Goal: Task Accomplishment & Management: Complete application form

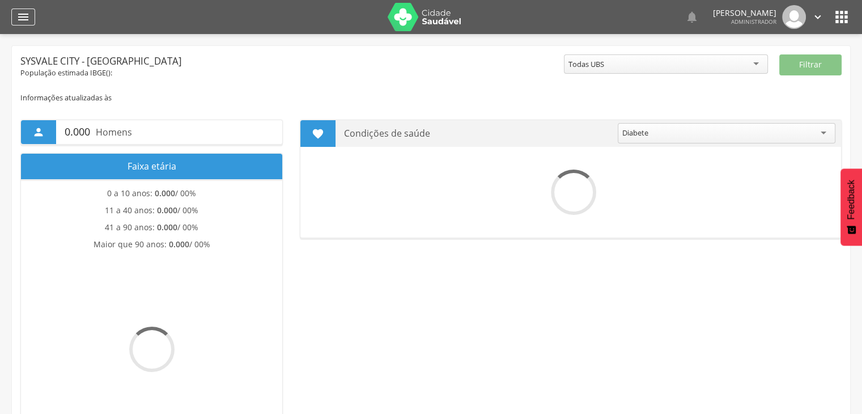
click at [29, 18] on div "" at bounding box center [23, 16] width 24 height 17
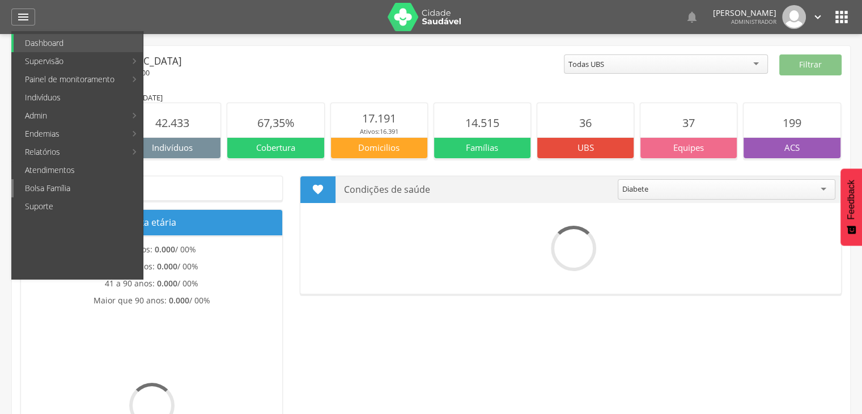
click at [82, 186] on link "Bolsa Família" at bounding box center [78, 188] width 129 height 18
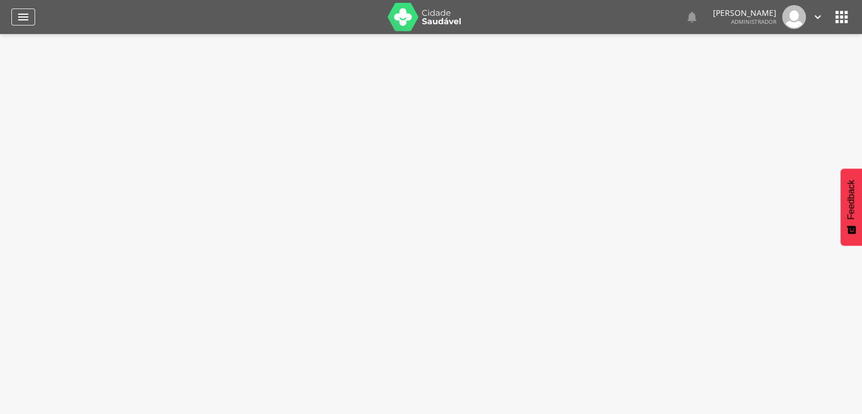
click at [22, 18] on icon "" at bounding box center [23, 17] width 14 height 14
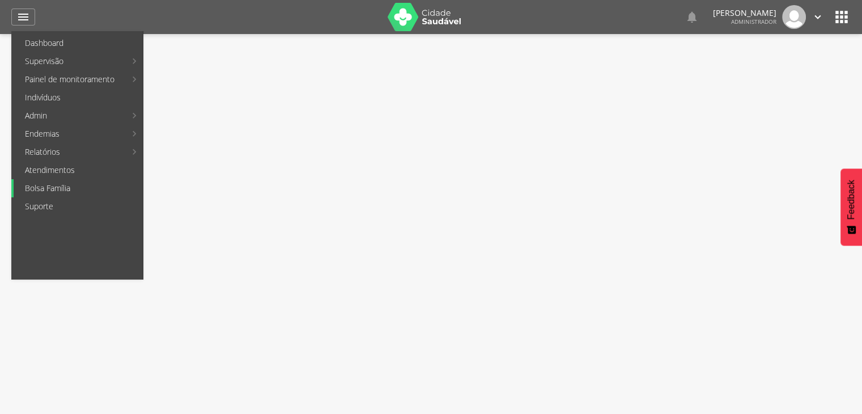
click at [74, 187] on link "Bolsa Família" at bounding box center [78, 188] width 129 height 18
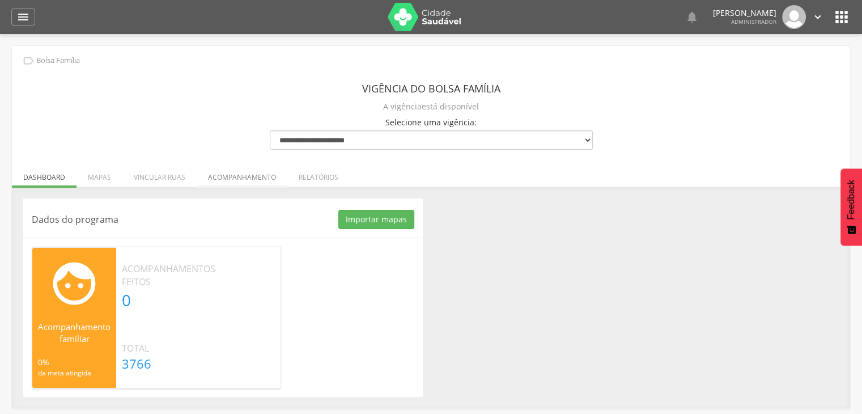
click at [229, 173] on li "Acompanhamento" at bounding box center [242, 174] width 91 height 27
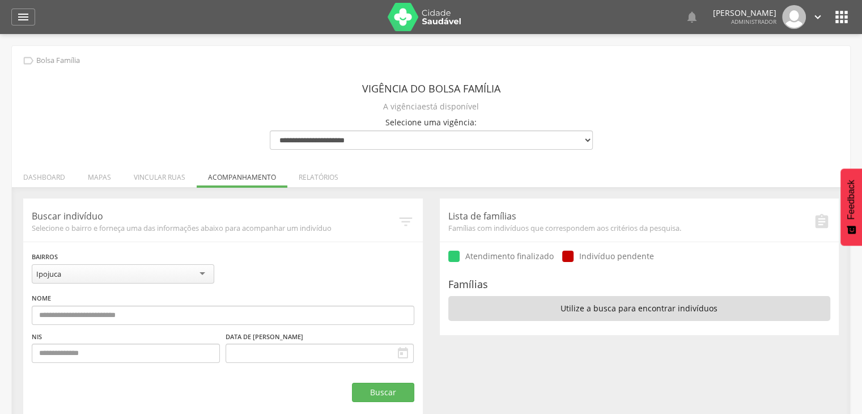
click at [155, 177] on li "Vincular ruas" at bounding box center [159, 174] width 74 height 27
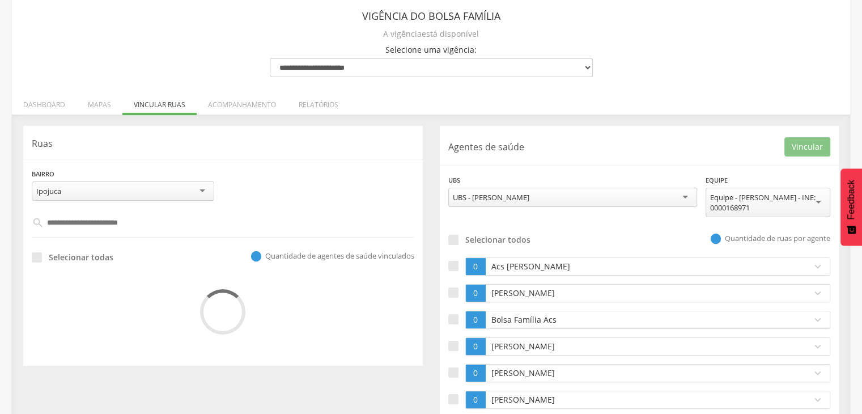
scroll to position [92, 0]
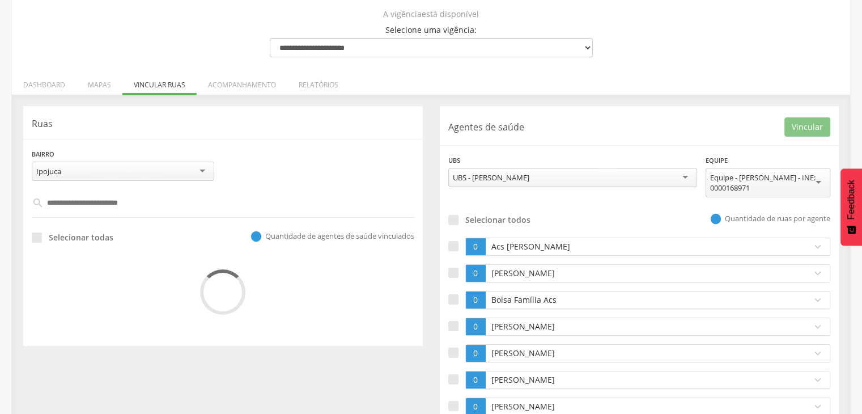
click at [159, 164] on div "Ipojuca" at bounding box center [123, 170] width 182 height 19
click at [231, 161] on div "Bairro ******* Ipojuca Ipojuca Campo obrigatório" at bounding box center [222, 169] width 399 height 42
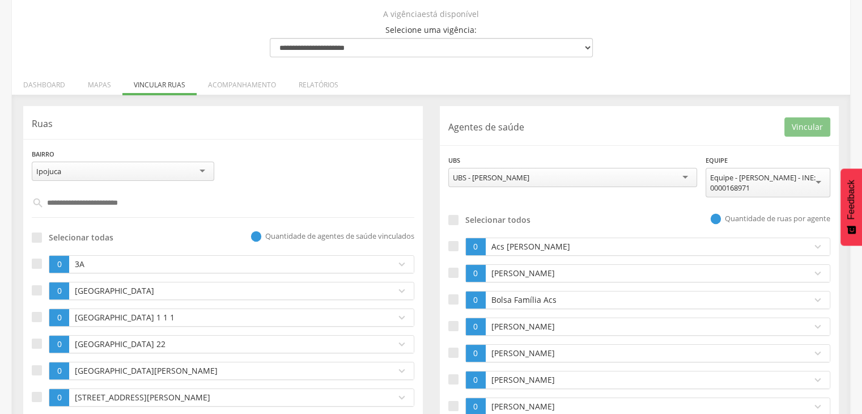
click at [280, 157] on div "Bairro ******* Ipojuca Ipojuca Campo obrigatório" at bounding box center [222, 168] width 399 height 41
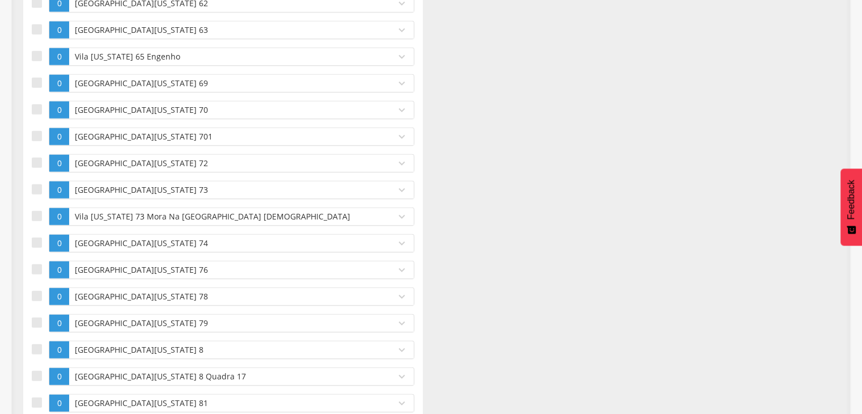
scroll to position [71681, 0]
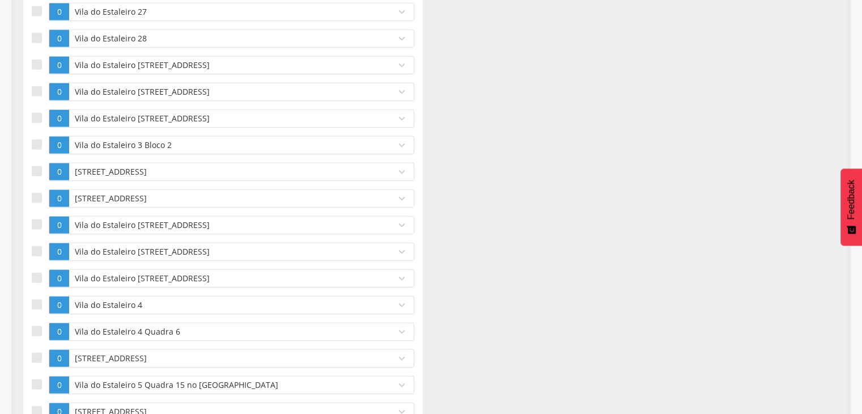
scroll to position [71741, 0]
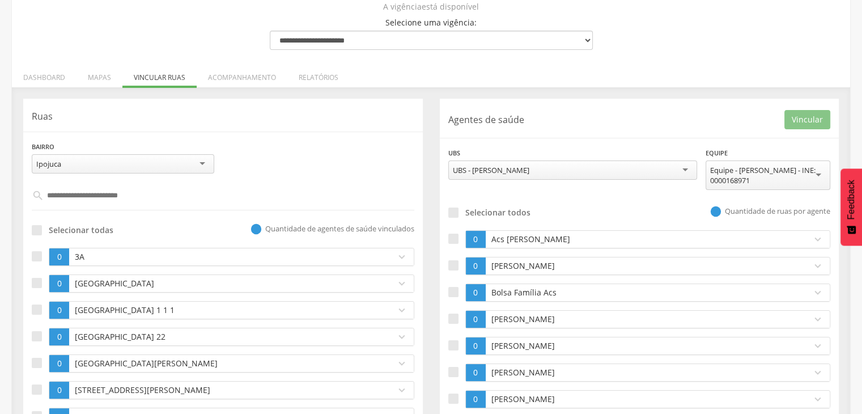
scroll to position [170, 0]
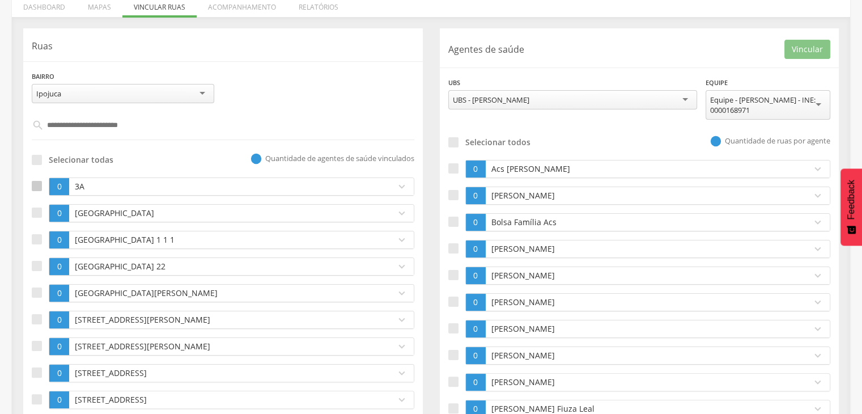
click at [33, 190] on div at bounding box center [37, 186] width 10 height 10
click at [40, 212] on div at bounding box center [37, 212] width 10 height 10
click at [36, 241] on div at bounding box center [37, 239] width 10 height 10
click at [453, 243] on div at bounding box center [453, 248] width 10 height 10
click at [798, 50] on button "Vincular" at bounding box center [807, 49] width 46 height 19
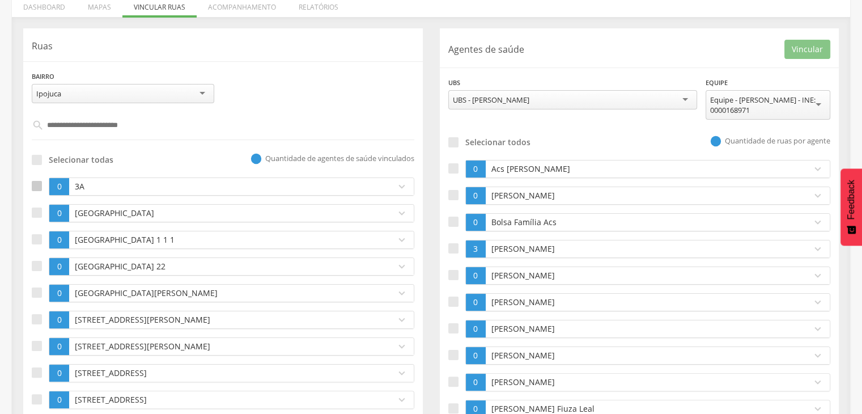
click at [36, 188] on div at bounding box center [37, 186] width 10 height 10
click at [39, 216] on div at bounding box center [37, 212] width 10 height 10
click at [37, 236] on div at bounding box center [37, 239] width 10 height 10
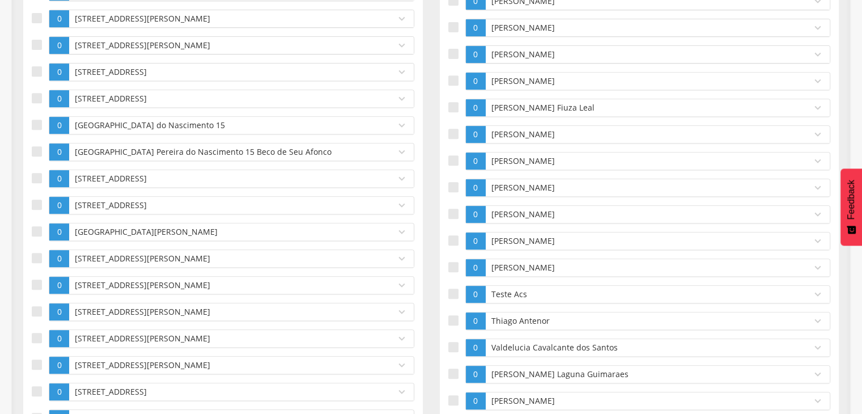
scroll to position [510, 0]
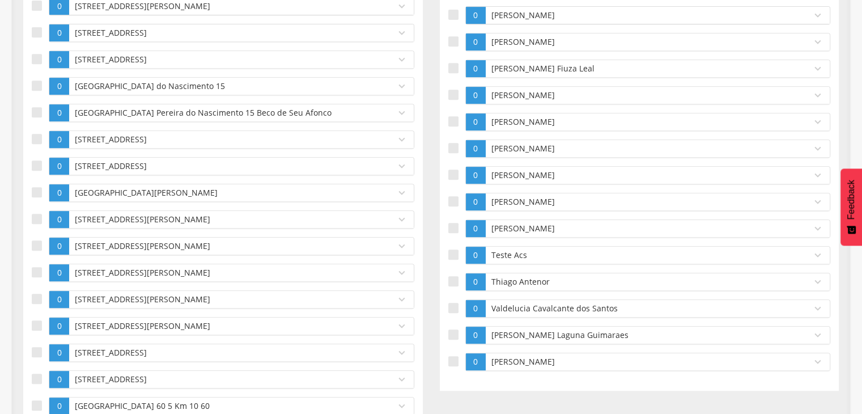
click at [501, 280] on p "Thiago Antenor" at bounding box center [645, 281] width 315 height 11
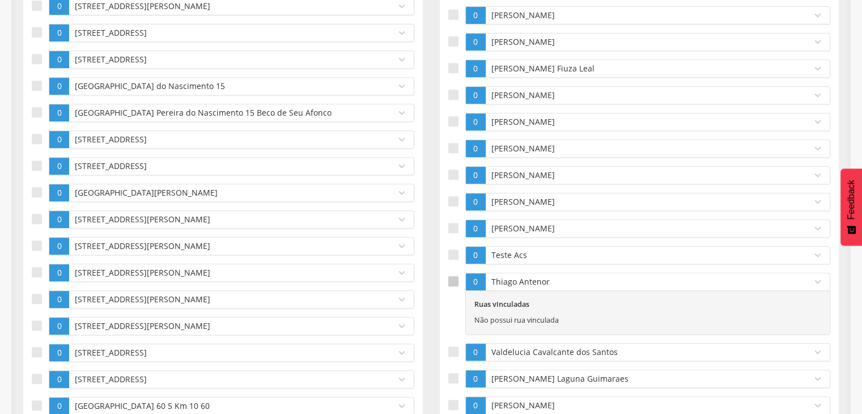
click at [452, 276] on div at bounding box center [453, 281] width 10 height 10
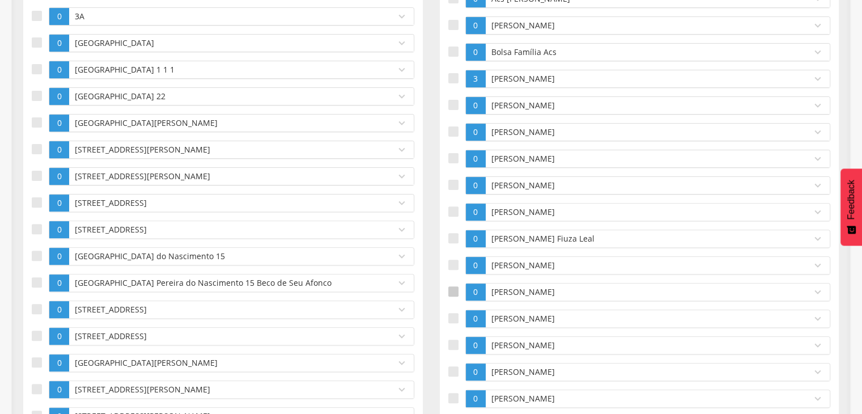
scroll to position [283, 0]
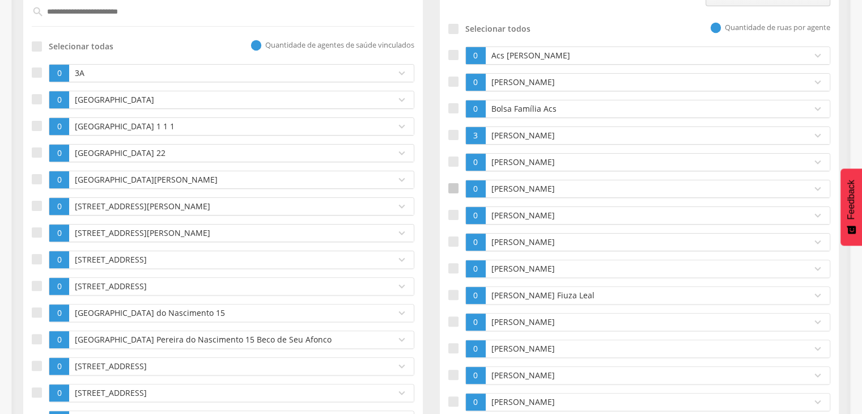
click at [449, 188] on div at bounding box center [453, 188] width 10 height 10
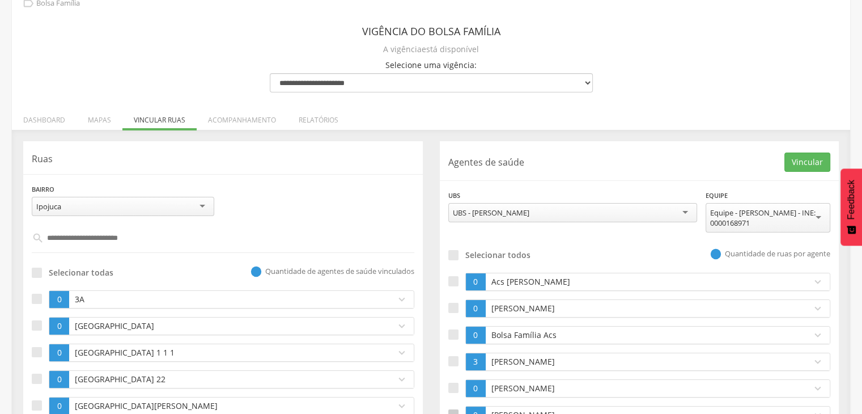
scroll to position [57, 0]
click at [812, 158] on button "Vincular" at bounding box center [807, 162] width 46 height 19
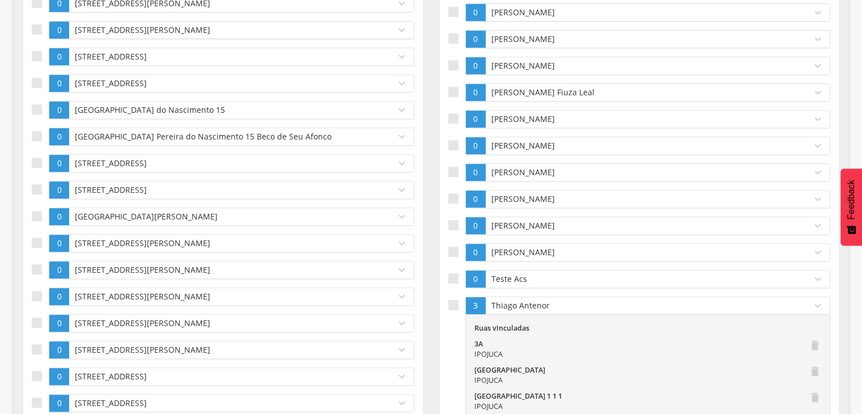
scroll to position [283, 0]
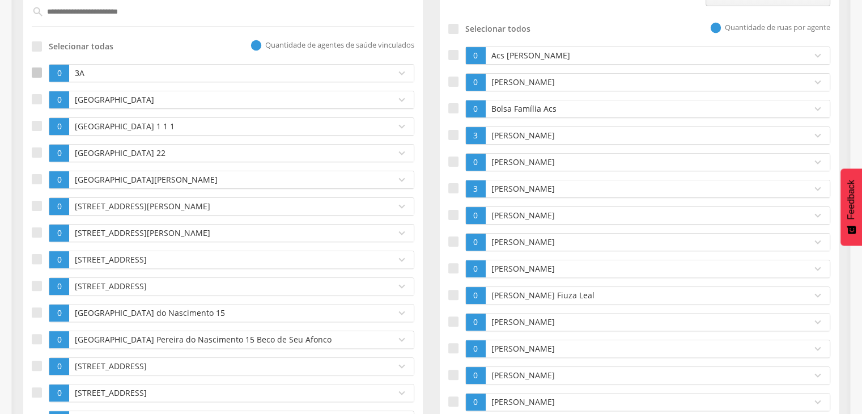
click at [37, 70] on div at bounding box center [37, 72] width 10 height 10
click at [39, 97] on div at bounding box center [37, 99] width 10 height 10
click at [39, 122] on div at bounding box center [37, 126] width 10 height 10
drag, startPoint x: 37, startPoint y: 166, endPoint x: 39, endPoint y: 157, distance: 9.1
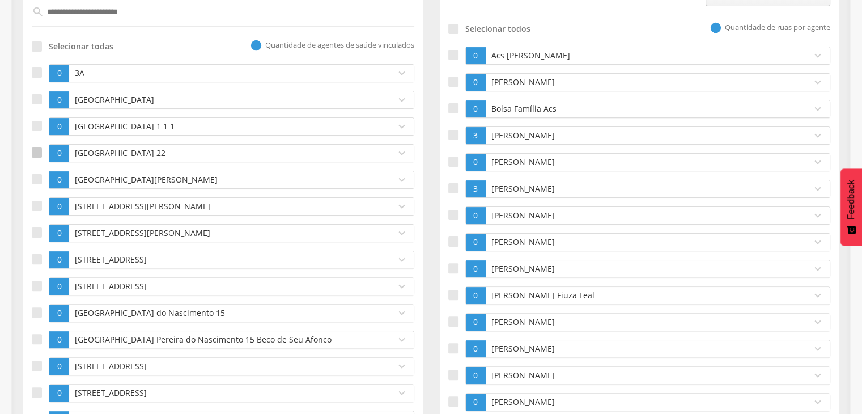
click at [36, 151] on div at bounding box center [37, 152] width 10 height 10
click at [44, 182] on label at bounding box center [40, 180] width 17 height 18
click at [43, 212] on label at bounding box center [40, 206] width 17 height 18
click at [40, 234] on div at bounding box center [37, 232] width 10 height 10
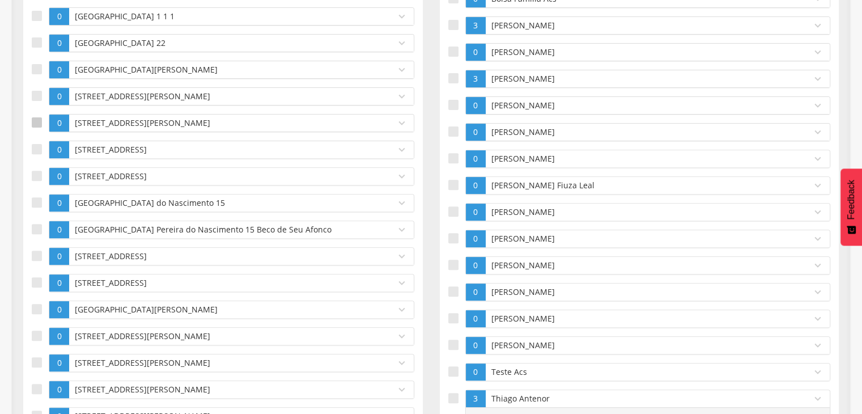
scroll to position [453, 0]
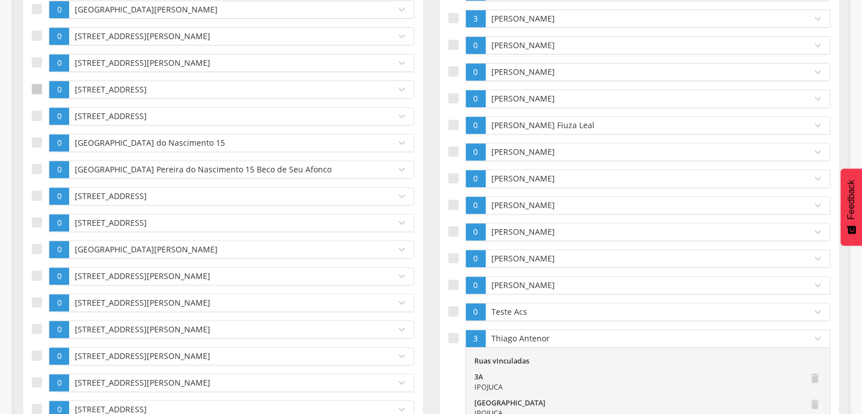
click at [35, 90] on div at bounding box center [37, 89] width 10 height 10
click at [33, 107] on label at bounding box center [40, 116] width 17 height 18
click at [36, 140] on div at bounding box center [37, 142] width 10 height 10
click at [33, 164] on div at bounding box center [37, 169] width 10 height 10
click at [36, 190] on div at bounding box center [37, 195] width 10 height 10
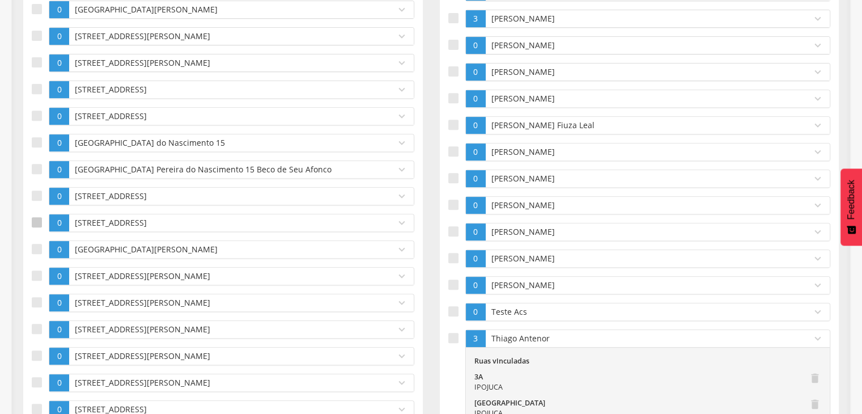
click at [36, 217] on div at bounding box center [37, 222] width 10 height 10
click at [36, 245] on div at bounding box center [37, 249] width 10 height 10
click at [455, 334] on div at bounding box center [453, 338] width 10 height 10
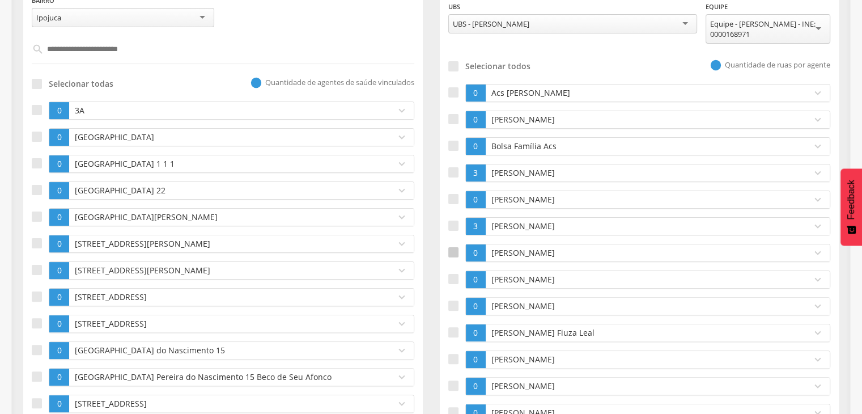
scroll to position [227, 0]
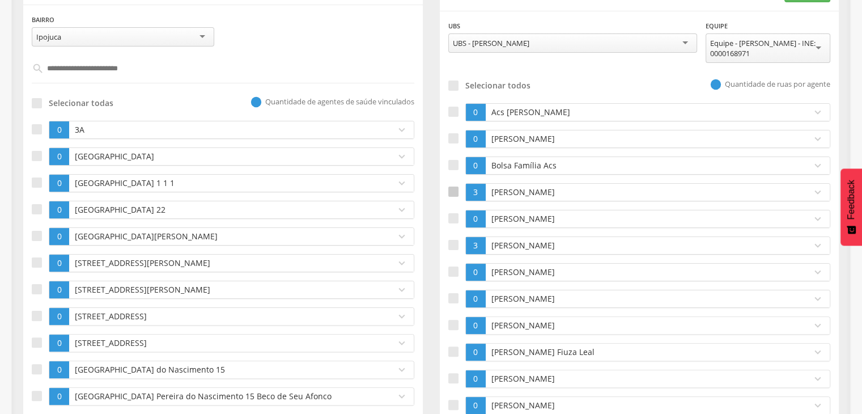
click at [451, 189] on div at bounding box center [453, 191] width 10 height 10
click at [459, 245] on label at bounding box center [456, 245] width 17 height 18
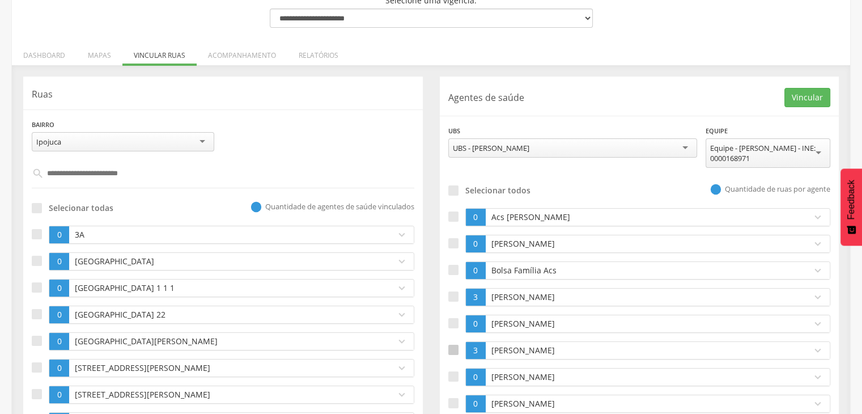
scroll to position [57, 0]
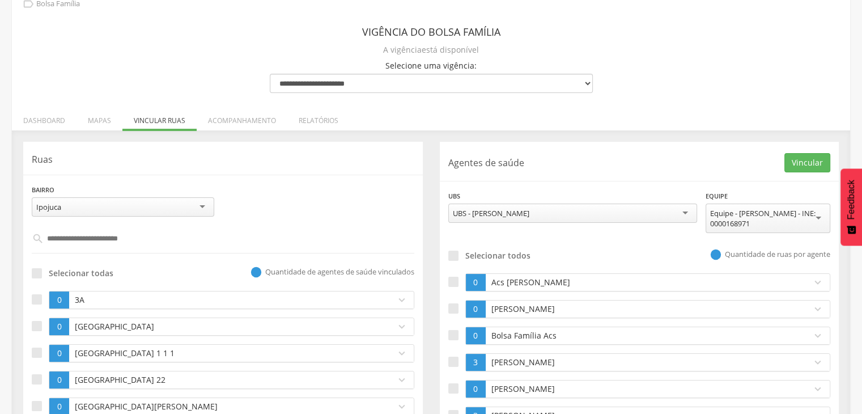
click at [777, 166] on p "Agentes de saúde" at bounding box center [616, 162] width 337 height 13
click at [788, 158] on button "Vincular" at bounding box center [807, 162] width 46 height 19
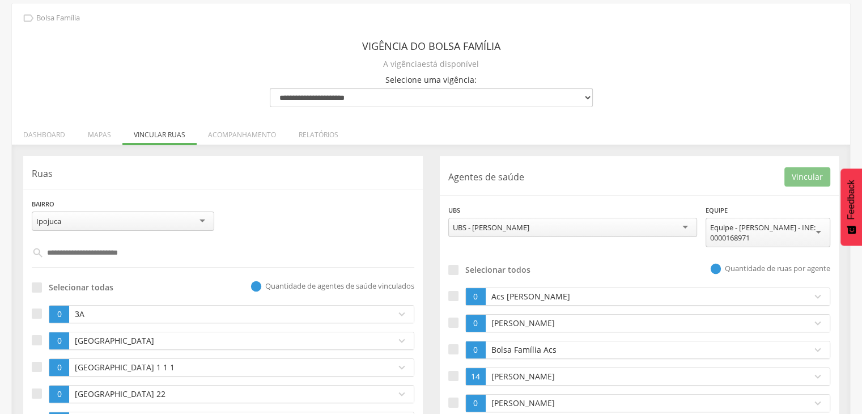
scroll to position [0, 0]
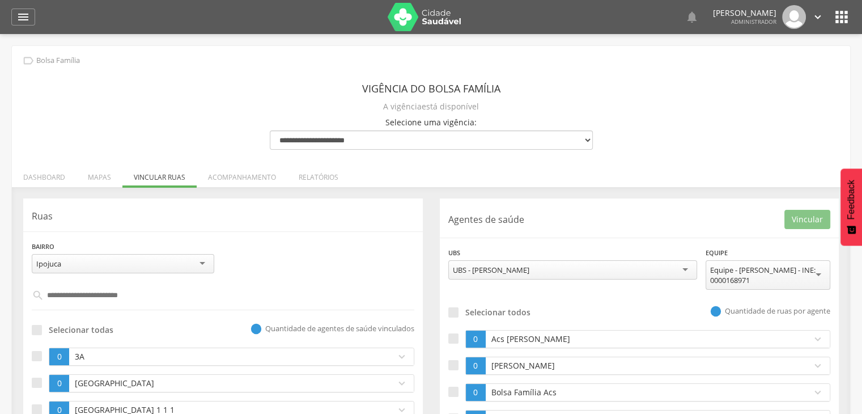
click at [403, 3] on img at bounding box center [424, 17] width 74 height 28
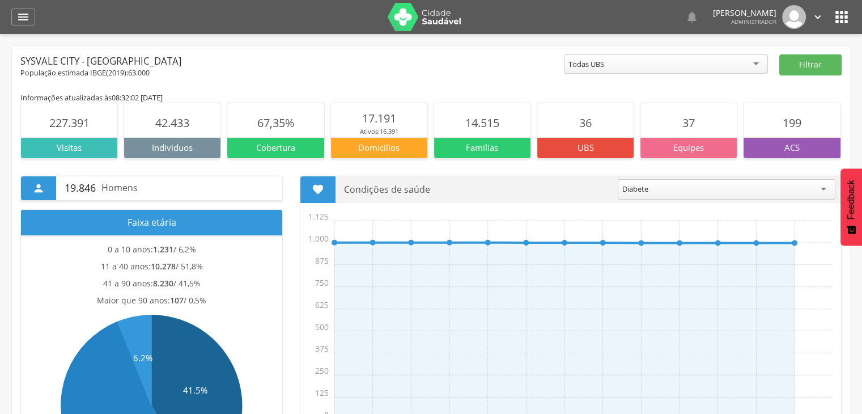
click at [831, 14] on div "  Lorem ipsum dolor sit amet, sed do eiusmod tempor incididunt ut labore et d…" at bounding box center [448, 17] width 804 height 34
click at [841, 23] on icon "" at bounding box center [841, 17] width 18 height 18
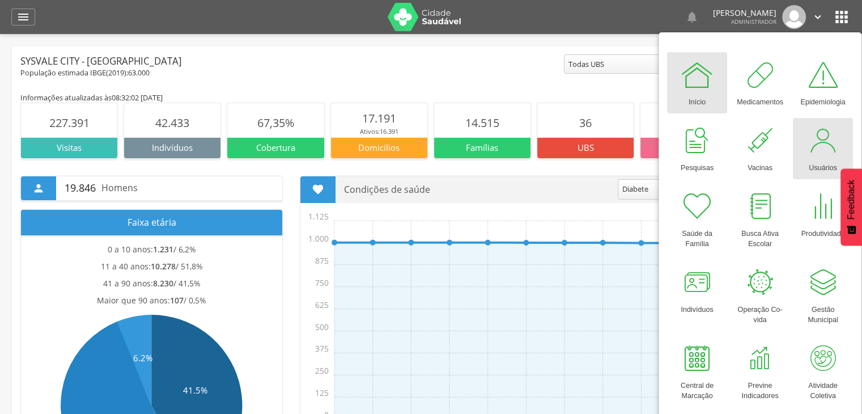
click at [828, 140] on div at bounding box center [823, 141] width 34 height 34
